Goal: Task Accomplishment & Management: Manage account settings

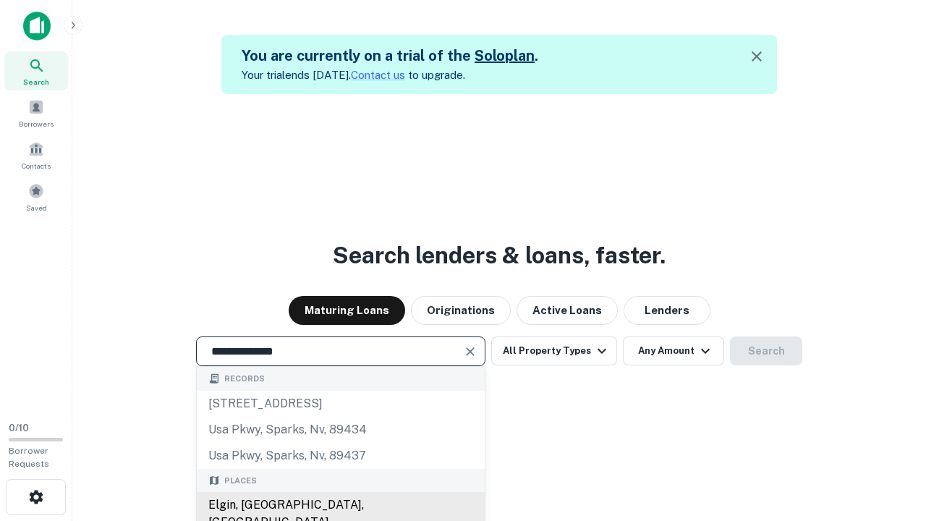
click at [340, 505] on div "Elgin, [GEOGRAPHIC_DATA], [GEOGRAPHIC_DATA]" at bounding box center [341, 513] width 288 height 43
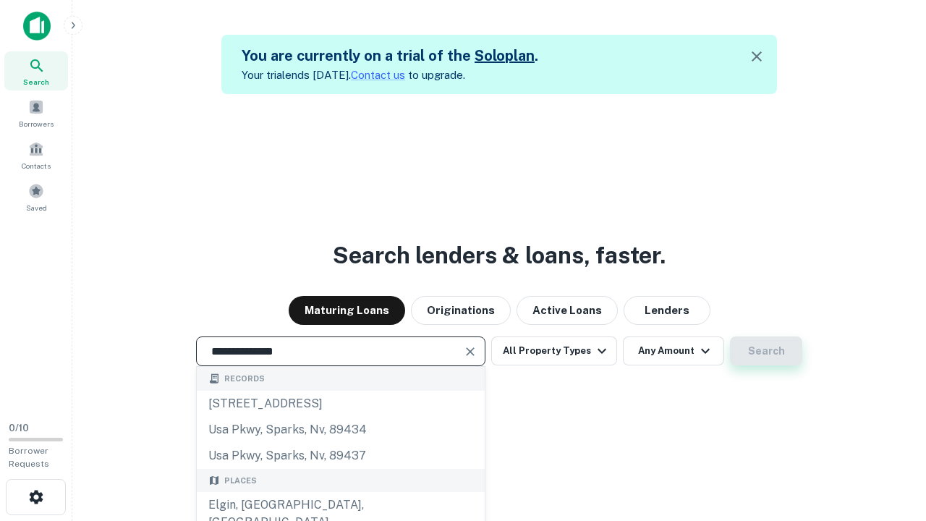
type input "**********"
click at [730, 336] on button "Search" at bounding box center [766, 350] width 72 height 29
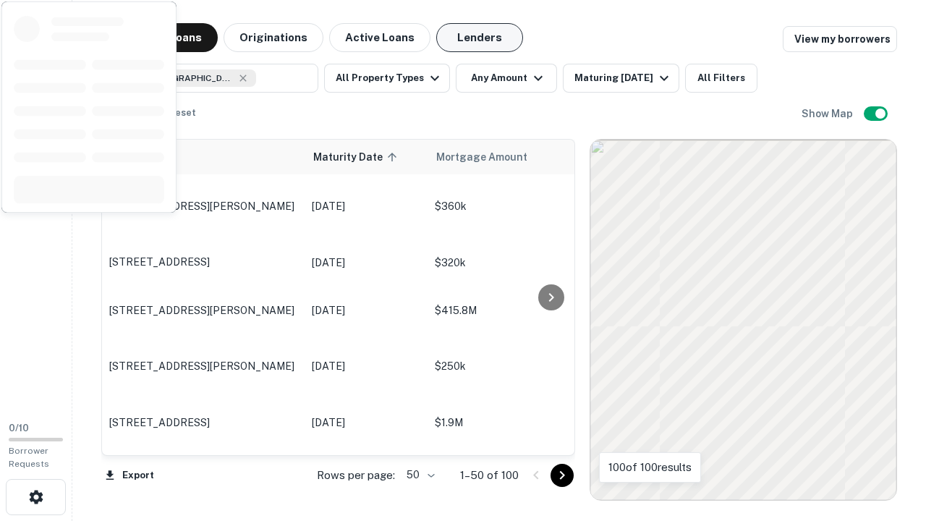
click at [479, 38] on button "Lenders" at bounding box center [479, 37] width 87 height 29
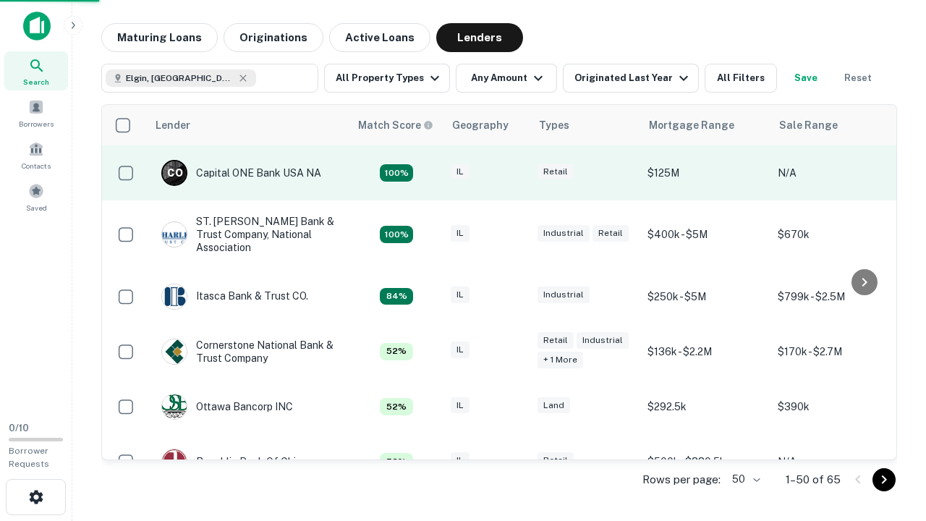
click at [513, 173] on div "IL" at bounding box center [487, 173] width 72 height 20
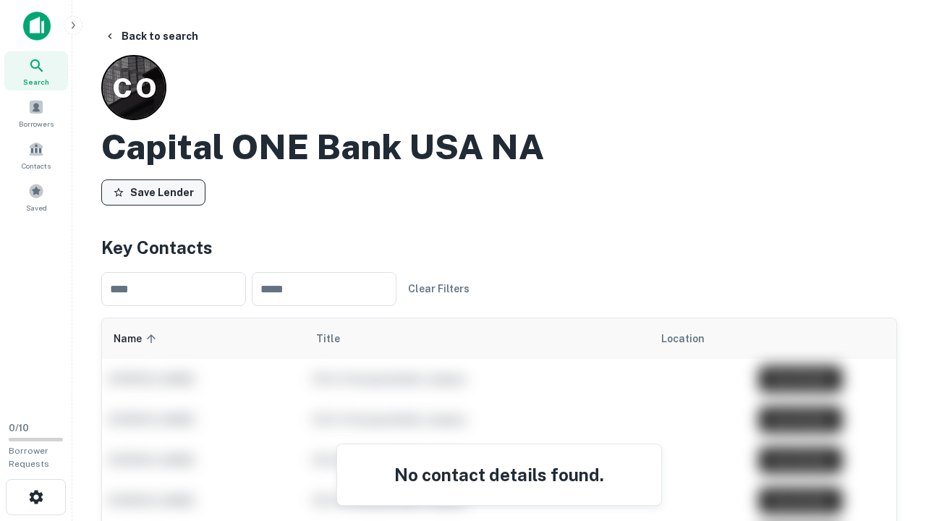
click at [153, 192] on button "Save Lender" at bounding box center [153, 192] width 104 height 26
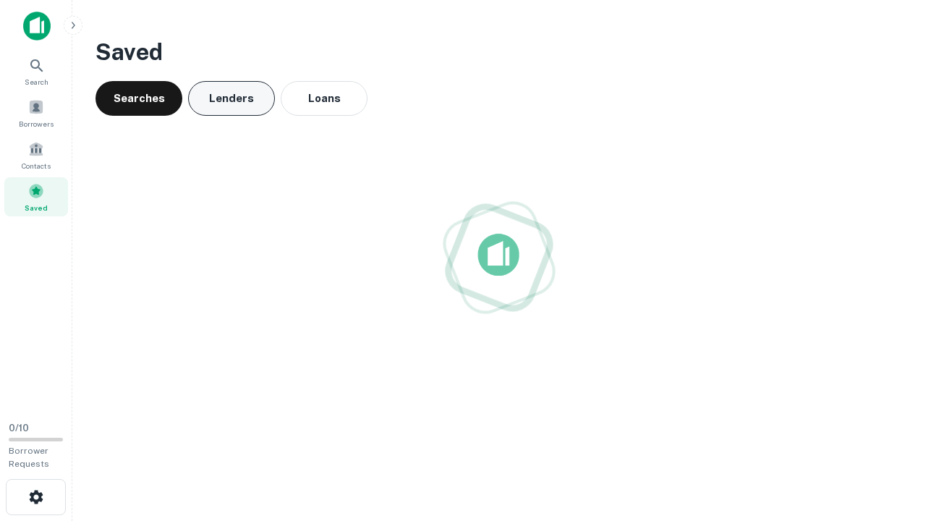
click at [231, 98] on button "Lenders" at bounding box center [231, 98] width 87 height 35
